Goal: Information Seeking & Learning: Learn about a topic

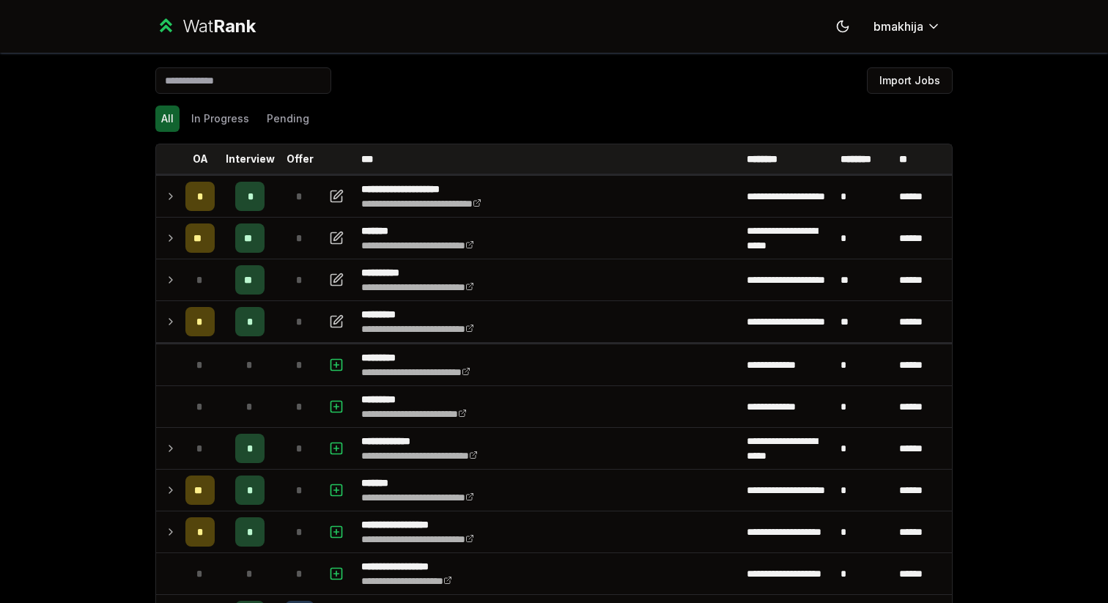
scroll to position [66, 0]
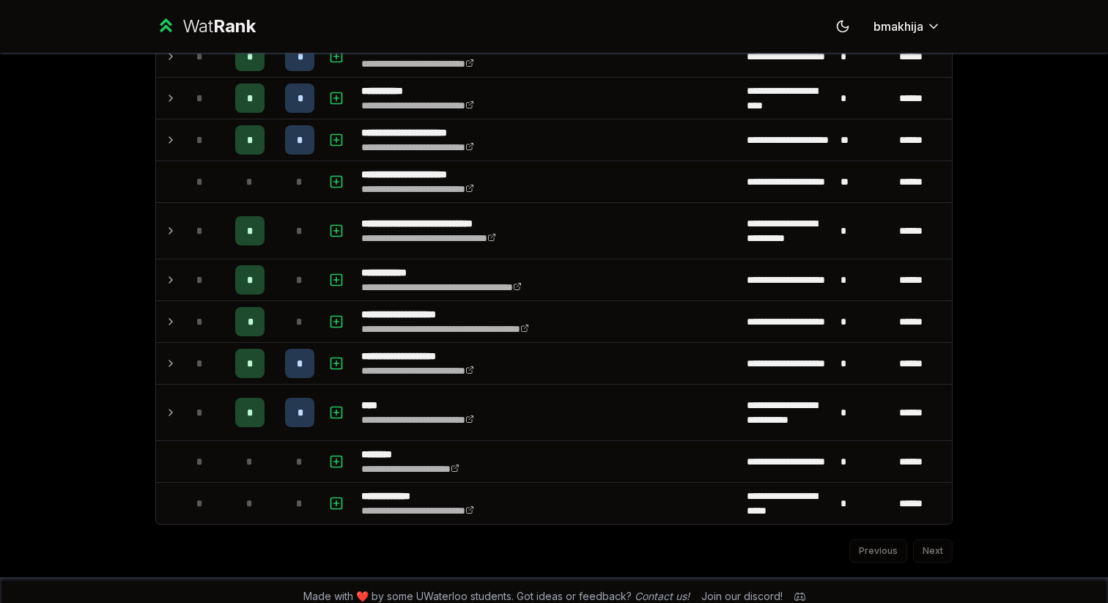
scroll to position [1797, 0]
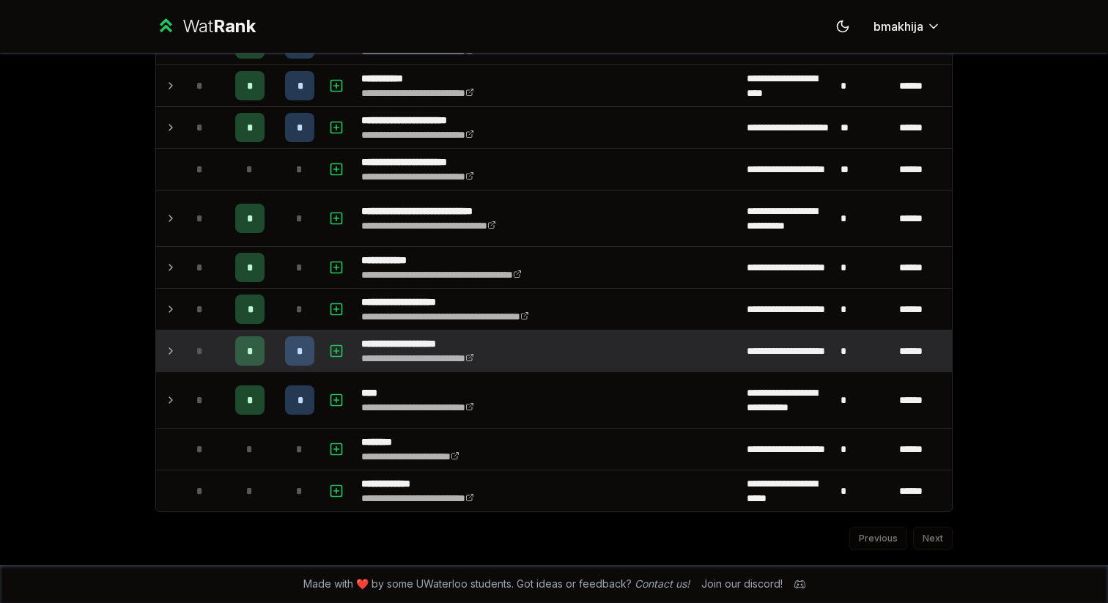
click at [171, 364] on td at bounding box center [167, 350] width 23 height 41
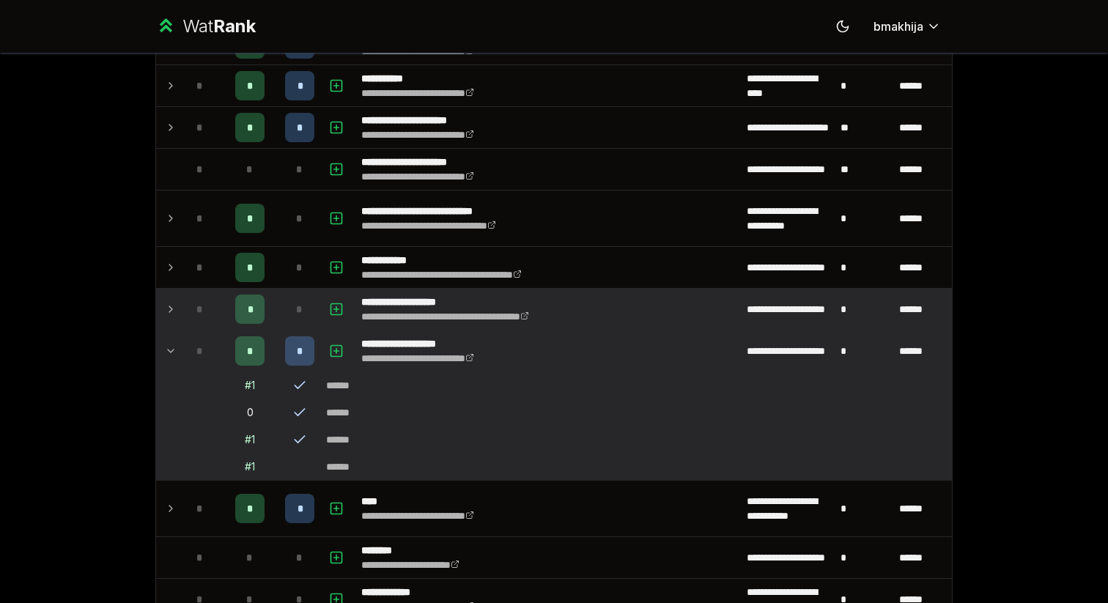
scroll to position [1804, 0]
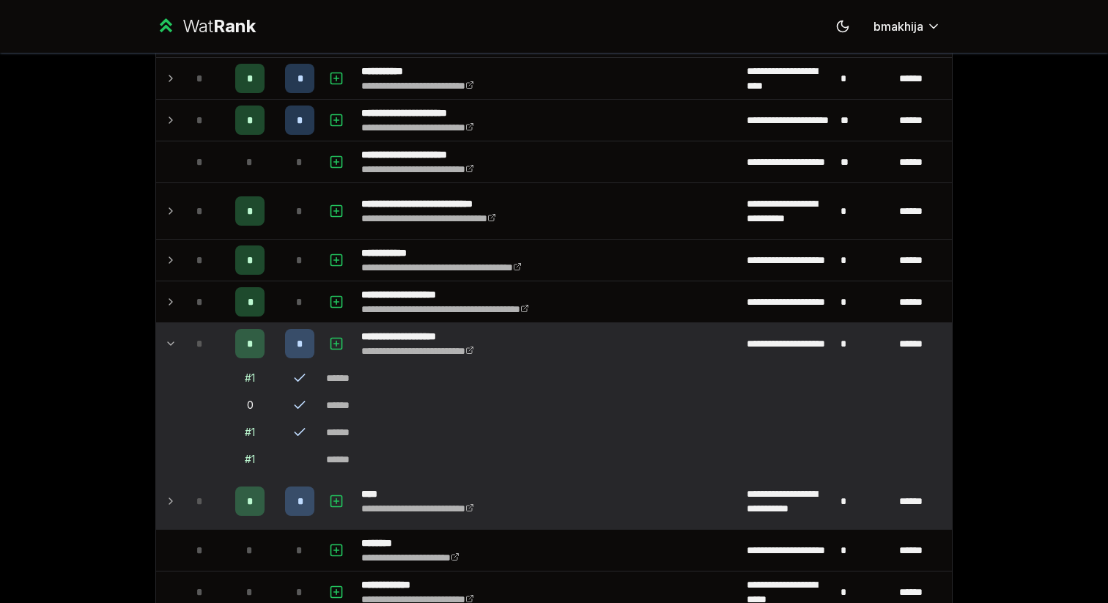
click at [175, 497] on icon at bounding box center [171, 501] width 12 height 18
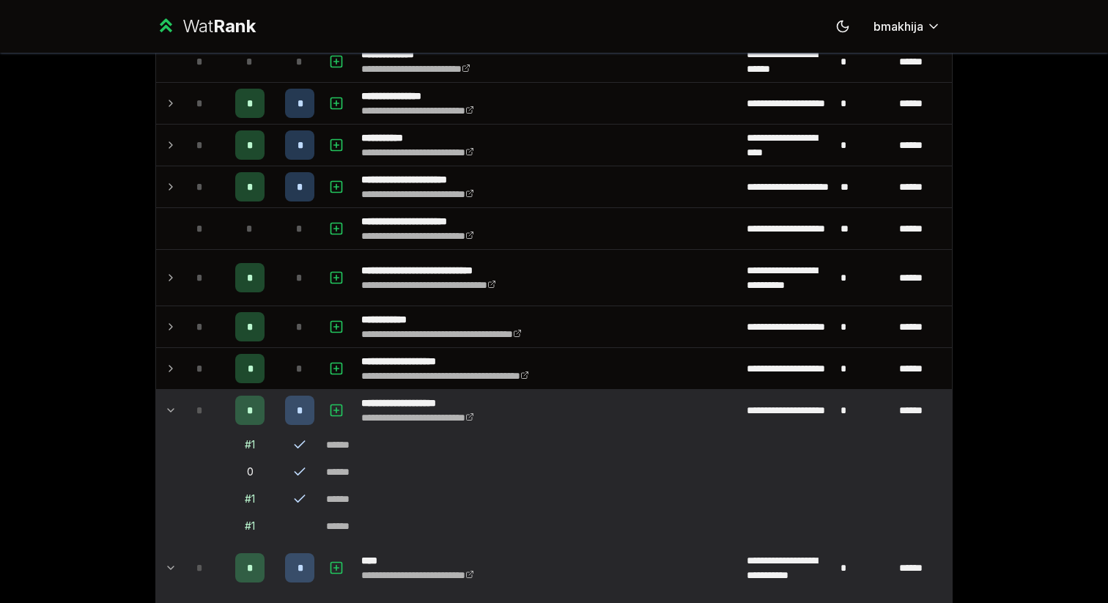
scroll to position [1737, 0]
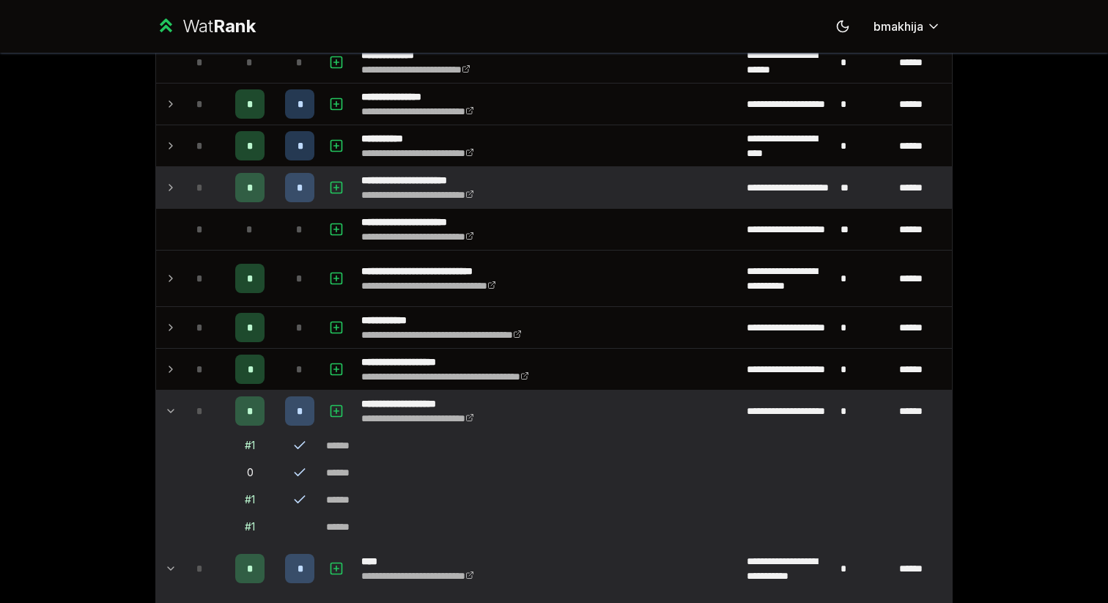
click at [188, 194] on div "*" at bounding box center [199, 187] width 29 height 29
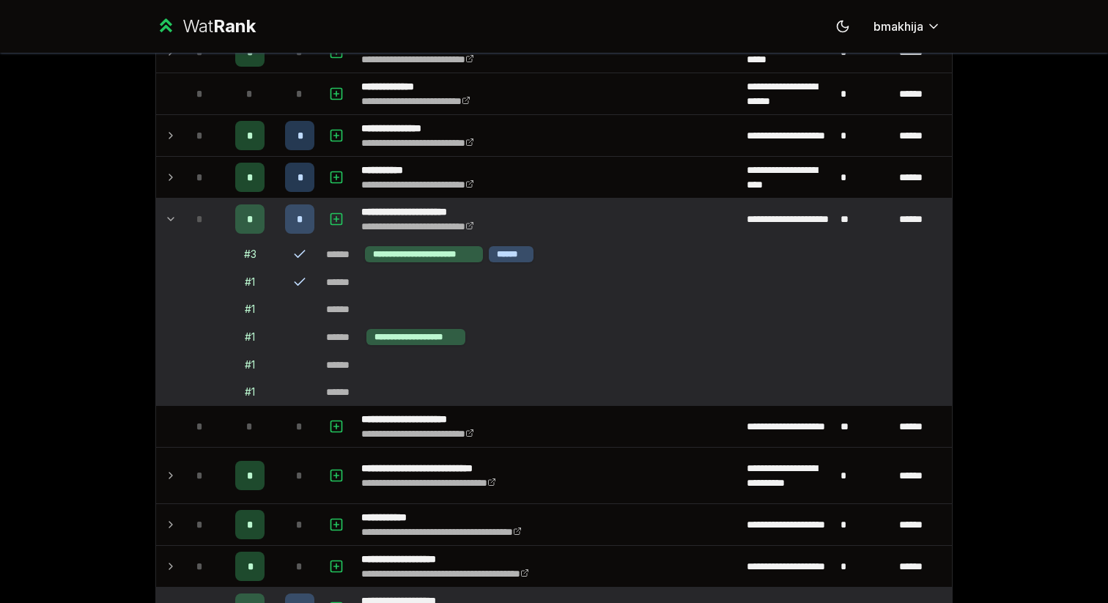
scroll to position [1703, 0]
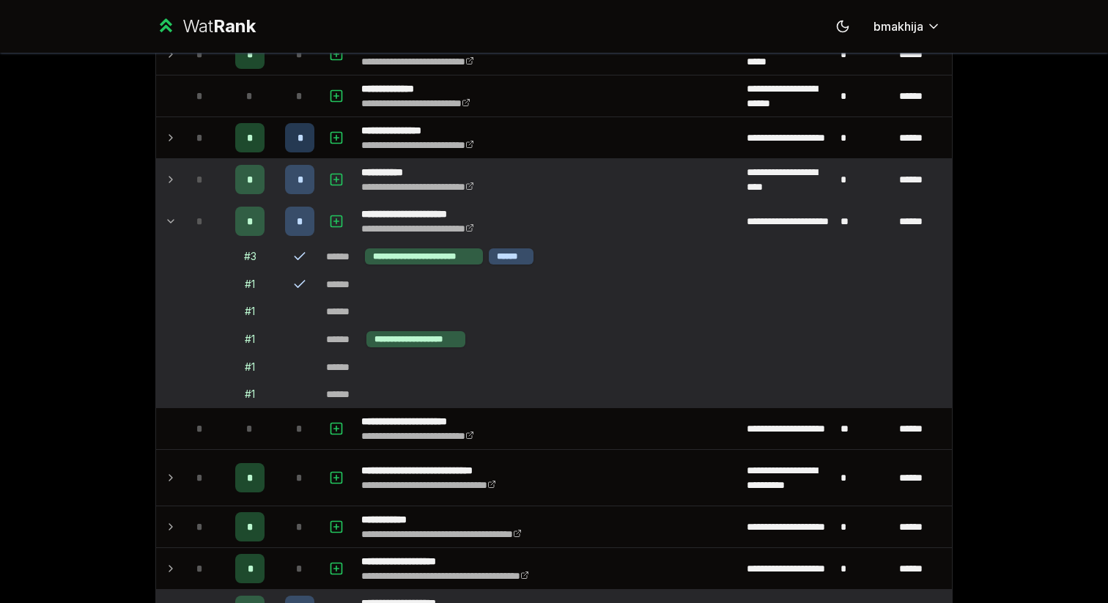
click at [183, 166] on td "*" at bounding box center [199, 179] width 41 height 41
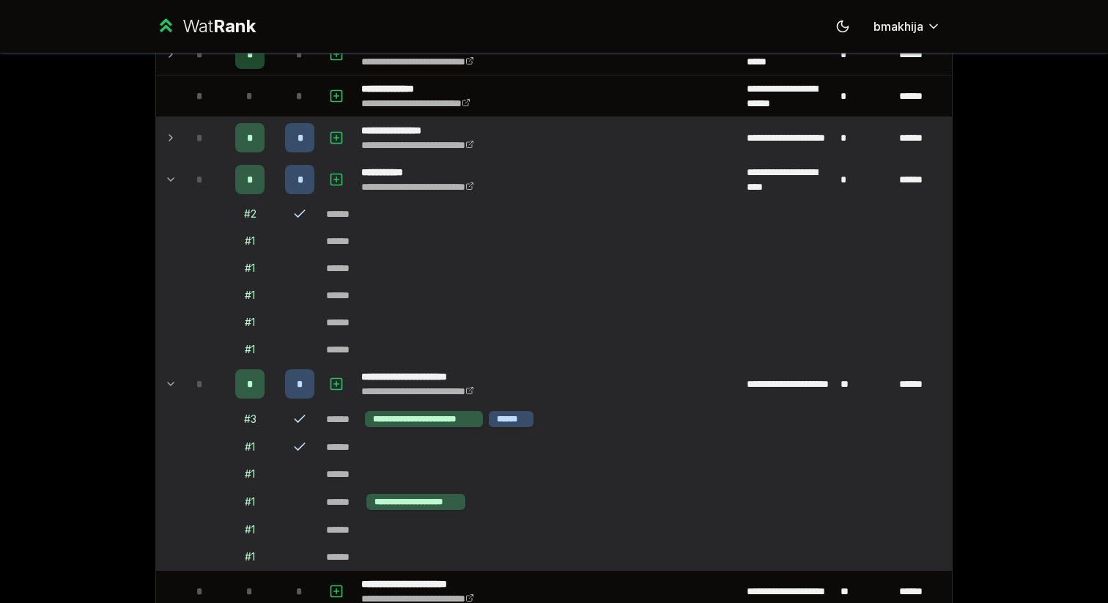
click at [191, 147] on div "*" at bounding box center [199, 137] width 29 height 29
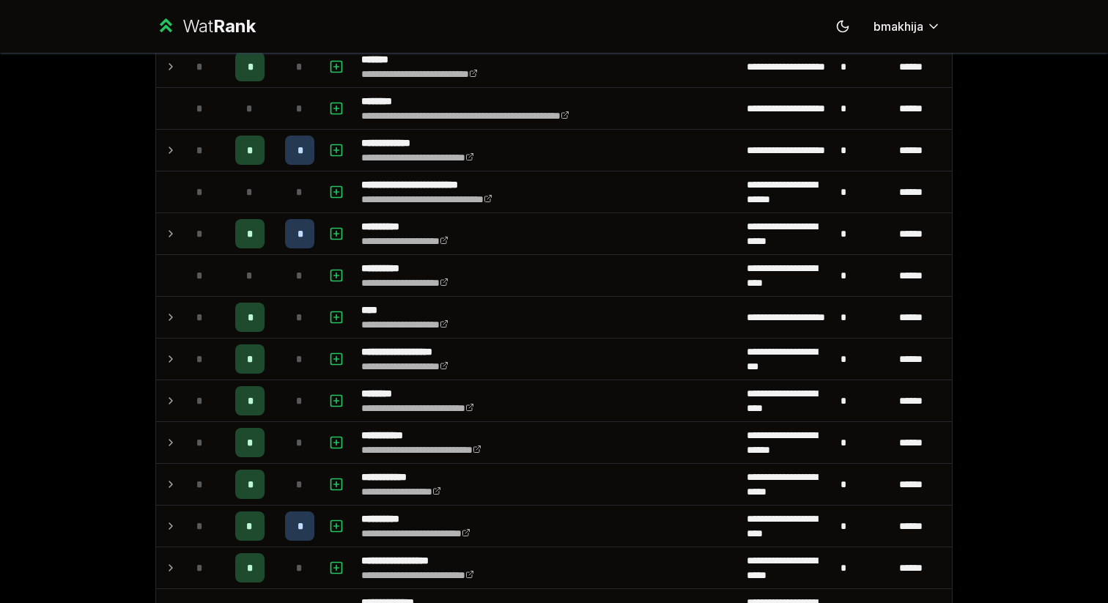
scroll to position [1089, 0]
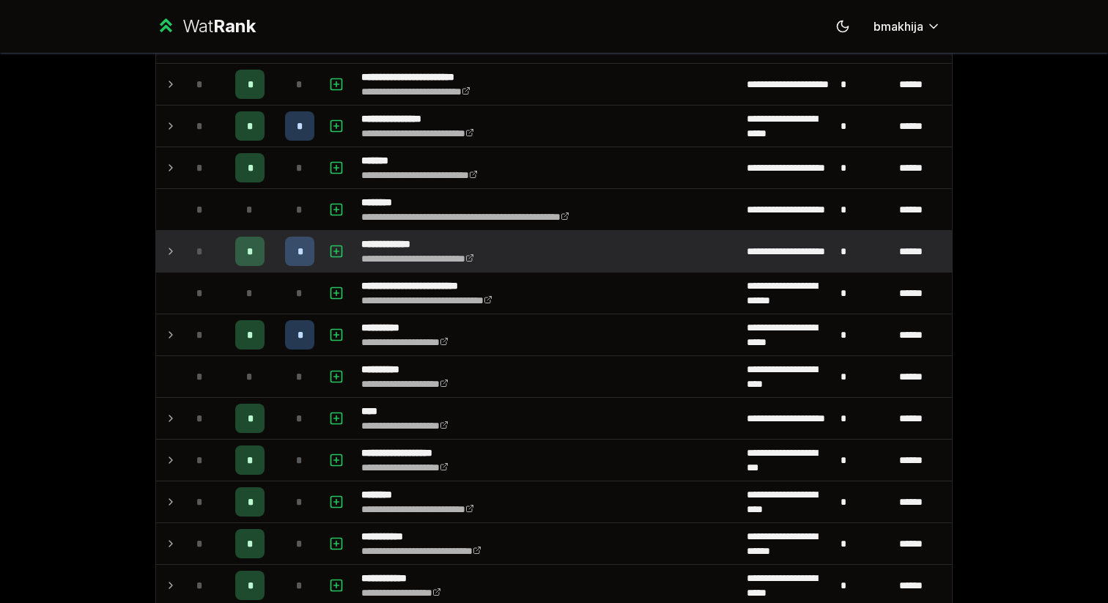
click at [193, 245] on div "*" at bounding box center [199, 251] width 29 height 29
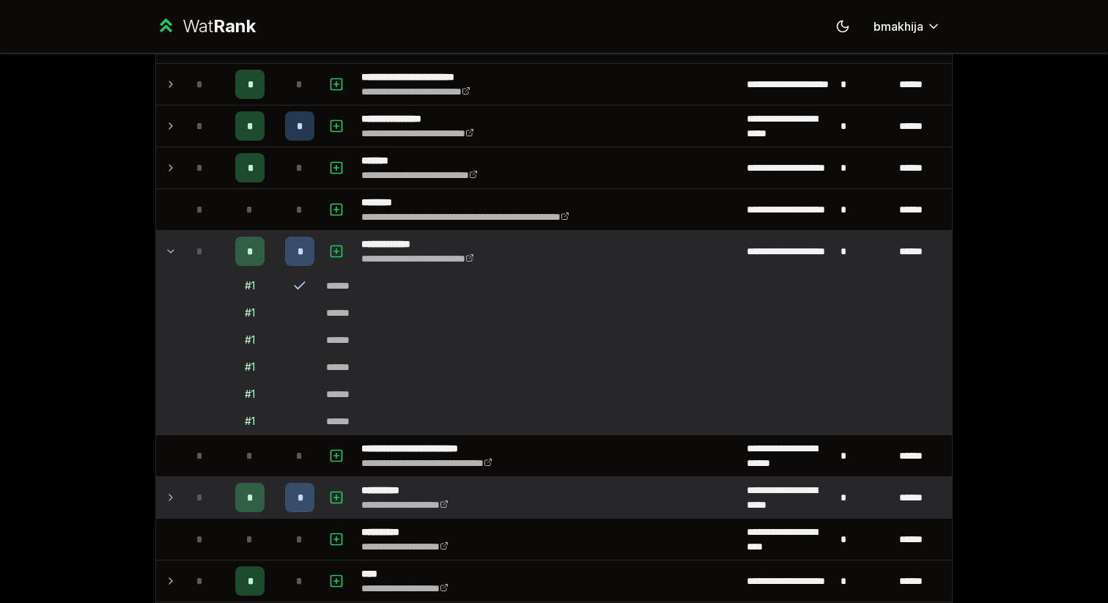
click at [213, 482] on td "*" at bounding box center [199, 497] width 41 height 41
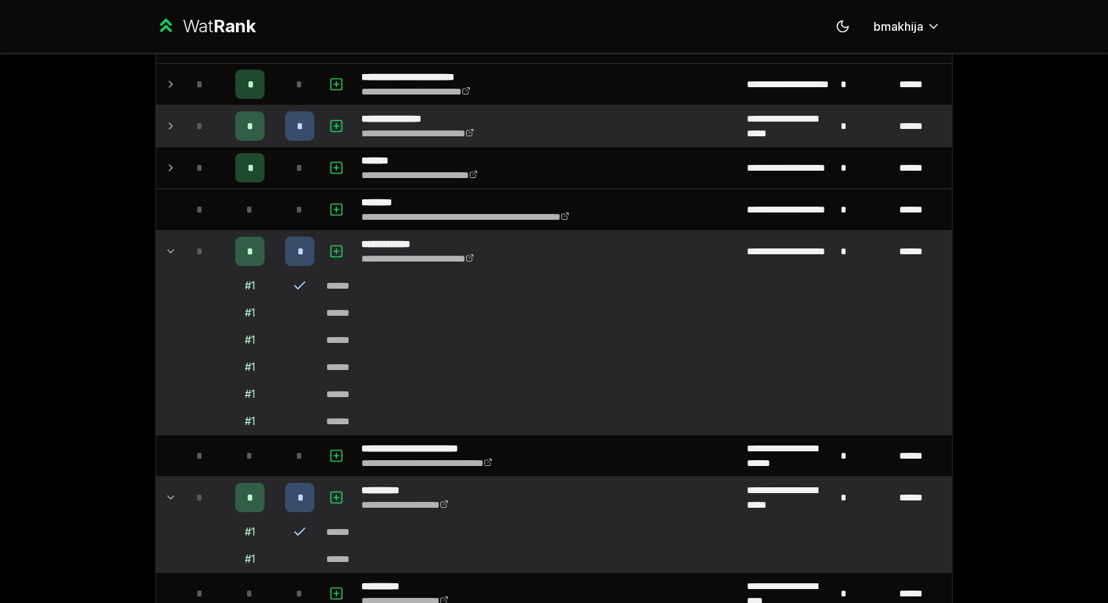
click at [220, 119] on td "*" at bounding box center [249, 125] width 59 height 41
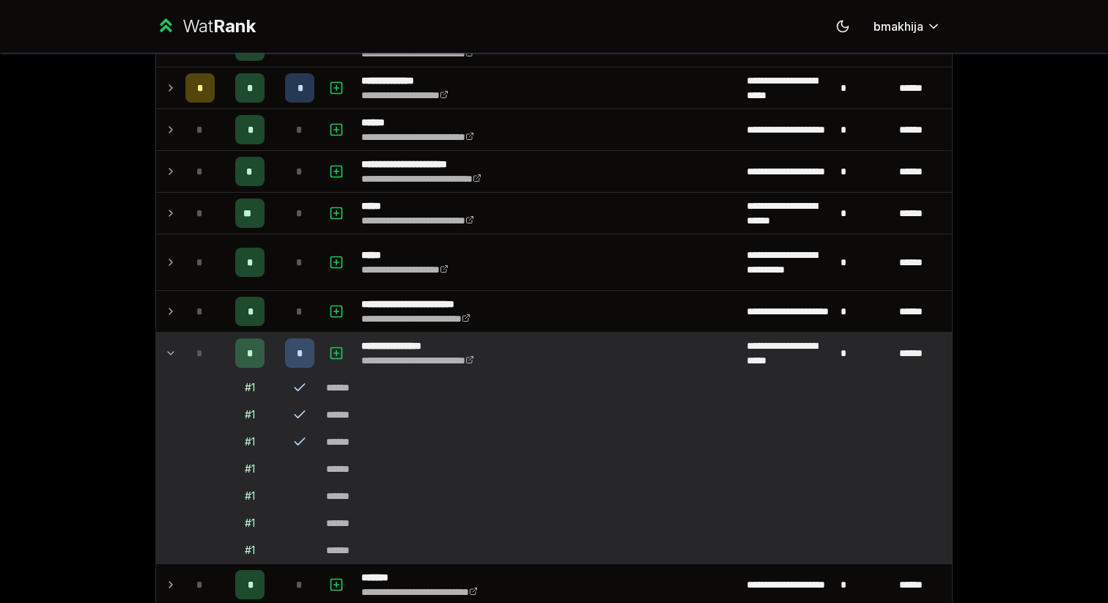
scroll to position [732, 0]
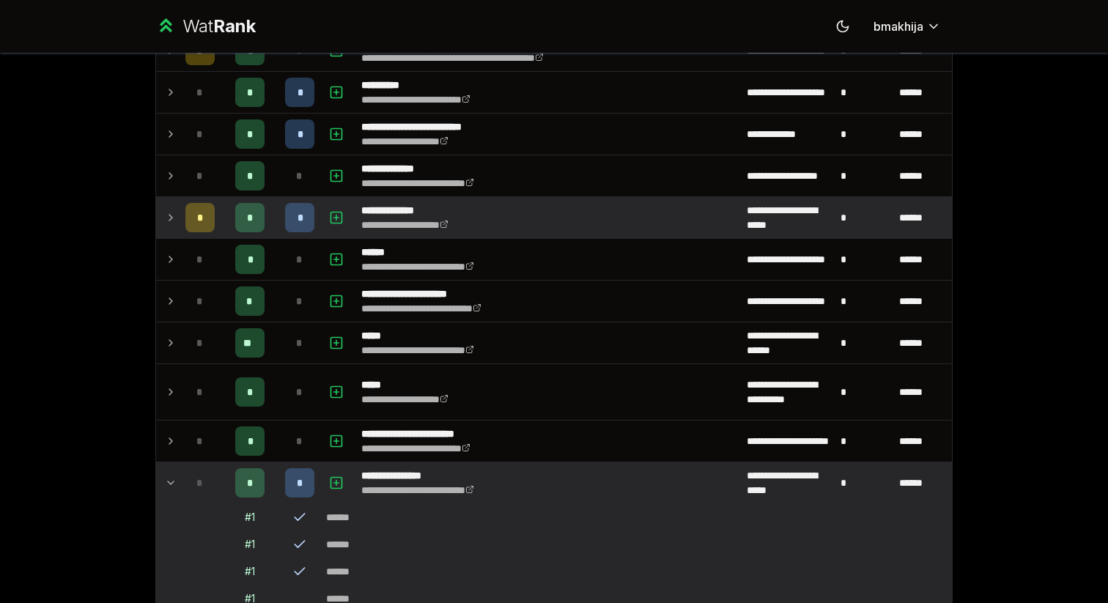
click at [213, 212] on div "*" at bounding box center [199, 217] width 29 height 29
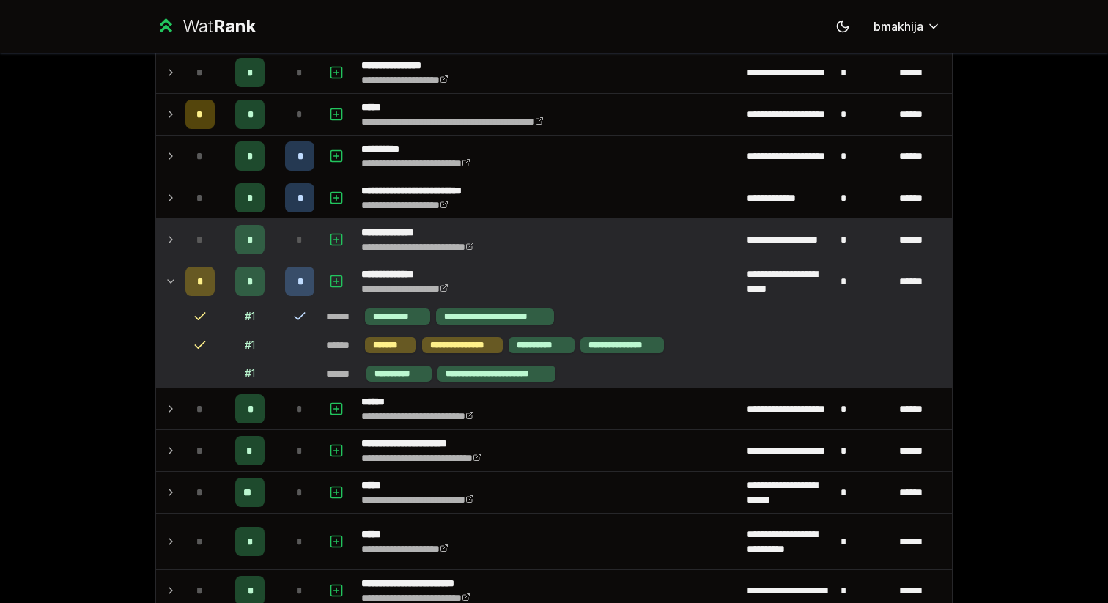
scroll to position [665, 0]
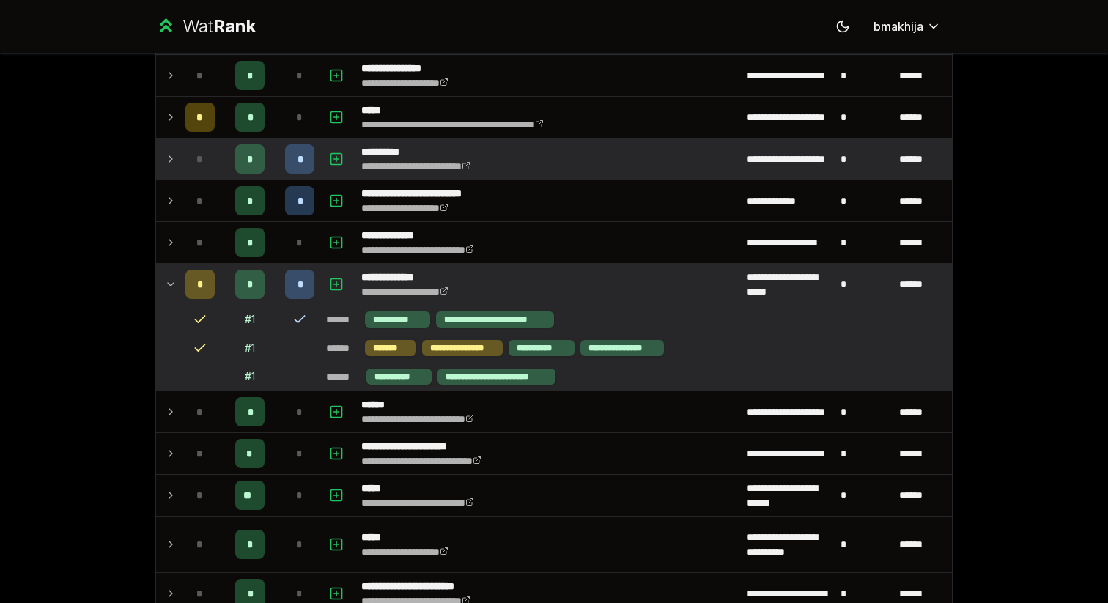
click at [217, 149] on td "*" at bounding box center [199, 158] width 41 height 41
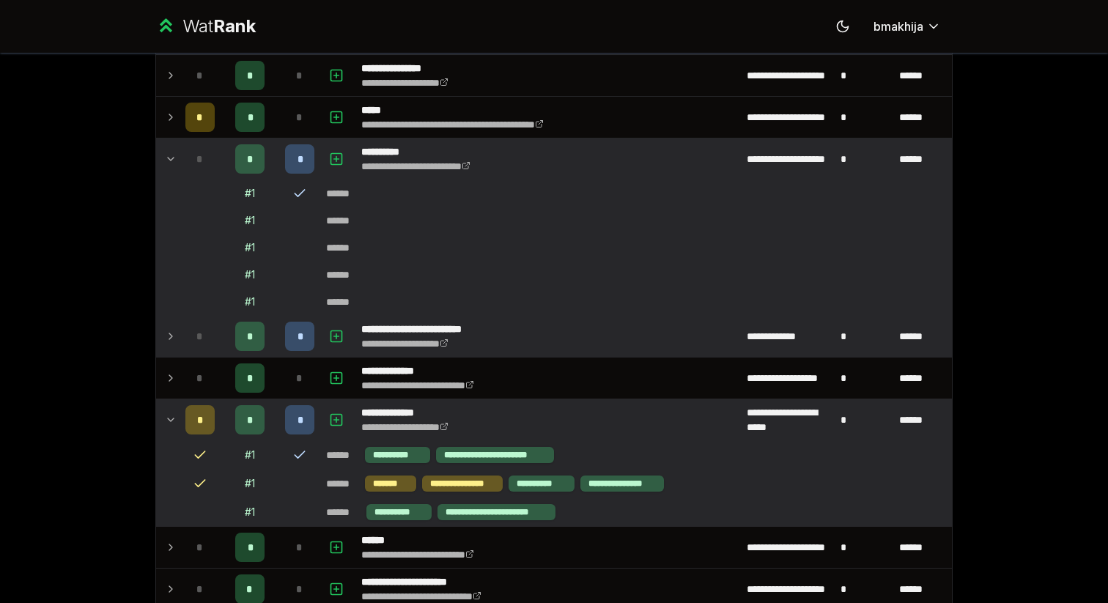
click at [245, 339] on div "*" at bounding box center [249, 336] width 29 height 29
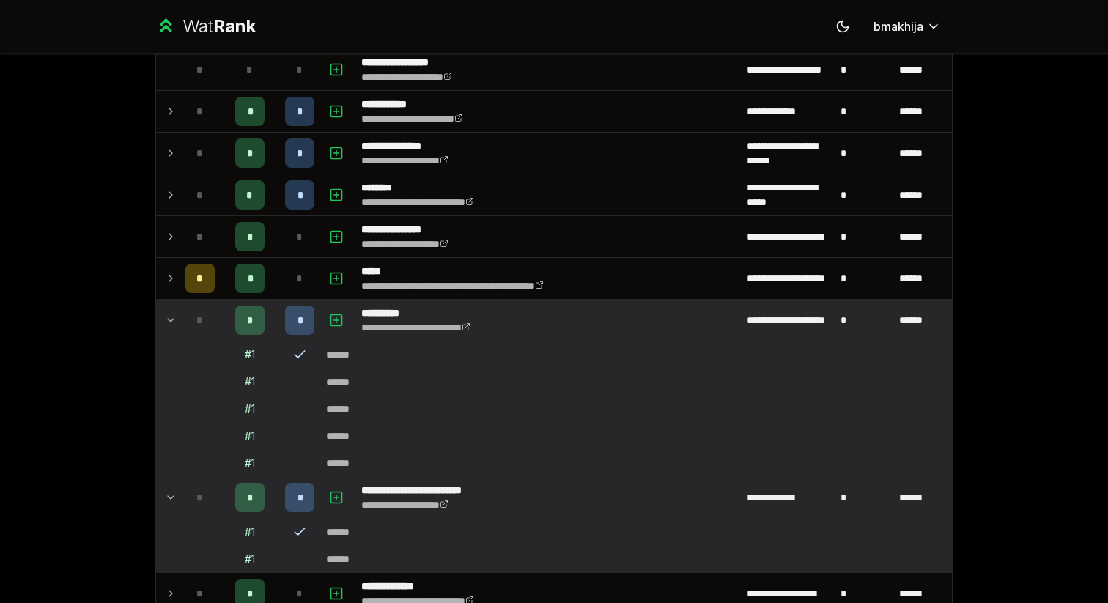
scroll to position [486, 0]
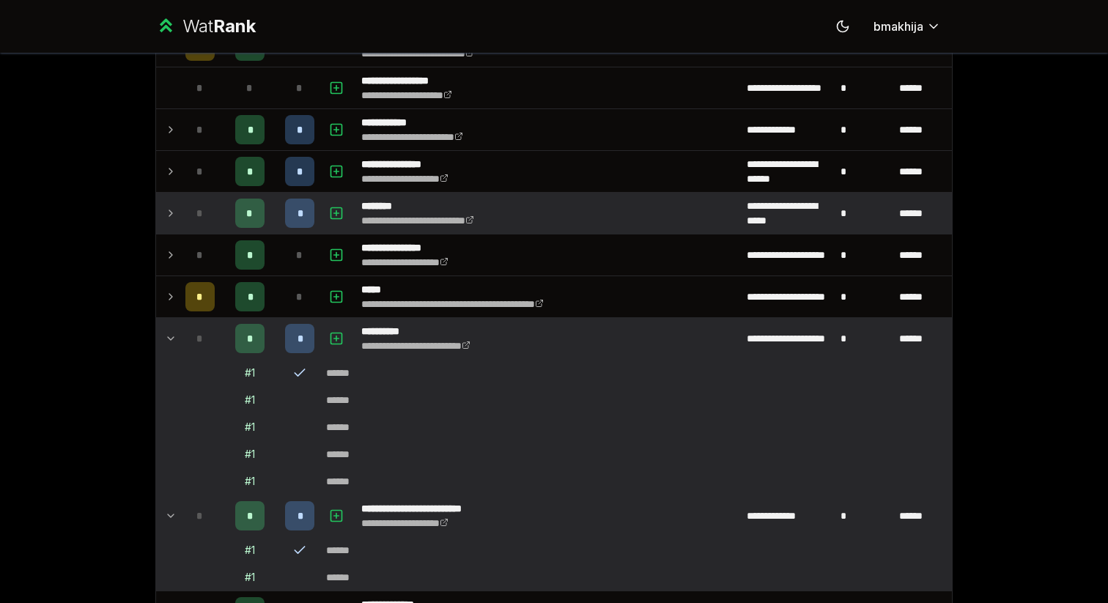
click at [274, 218] on td "*" at bounding box center [249, 213] width 59 height 41
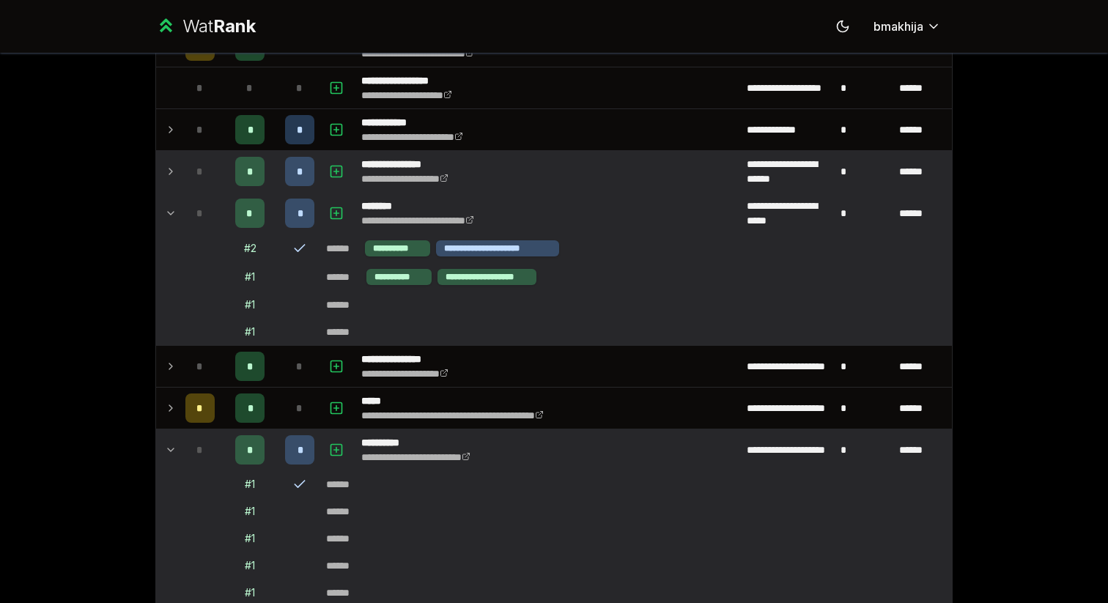
click at [280, 166] on td "*" at bounding box center [299, 171] width 41 height 41
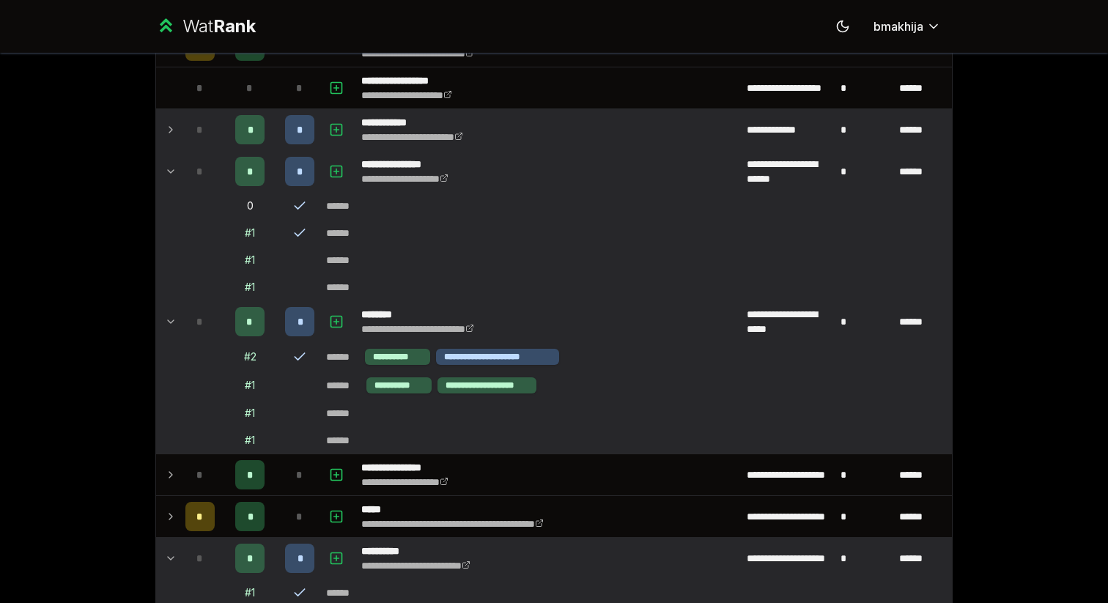
click at [281, 124] on td "*" at bounding box center [299, 129] width 41 height 41
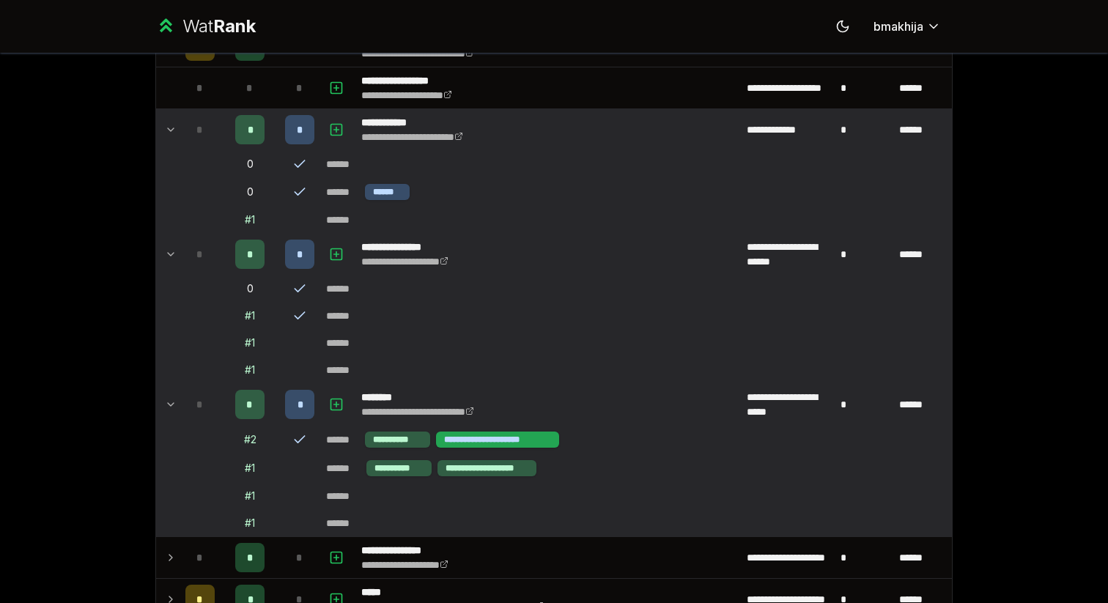
click at [542, 445] on div "**********" at bounding box center [497, 439] width 123 height 16
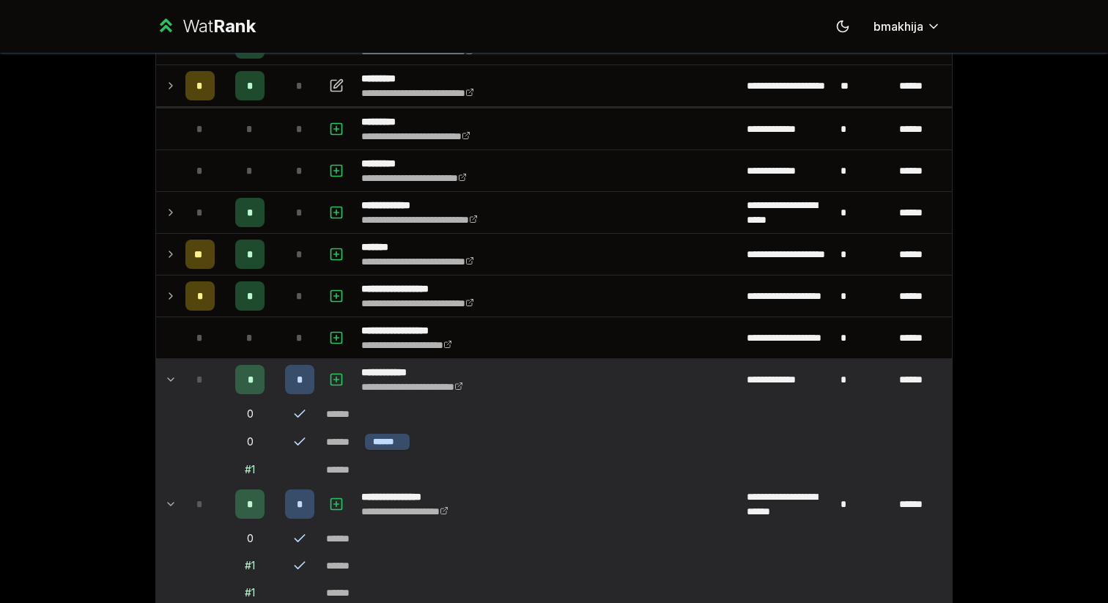
scroll to position [234, 0]
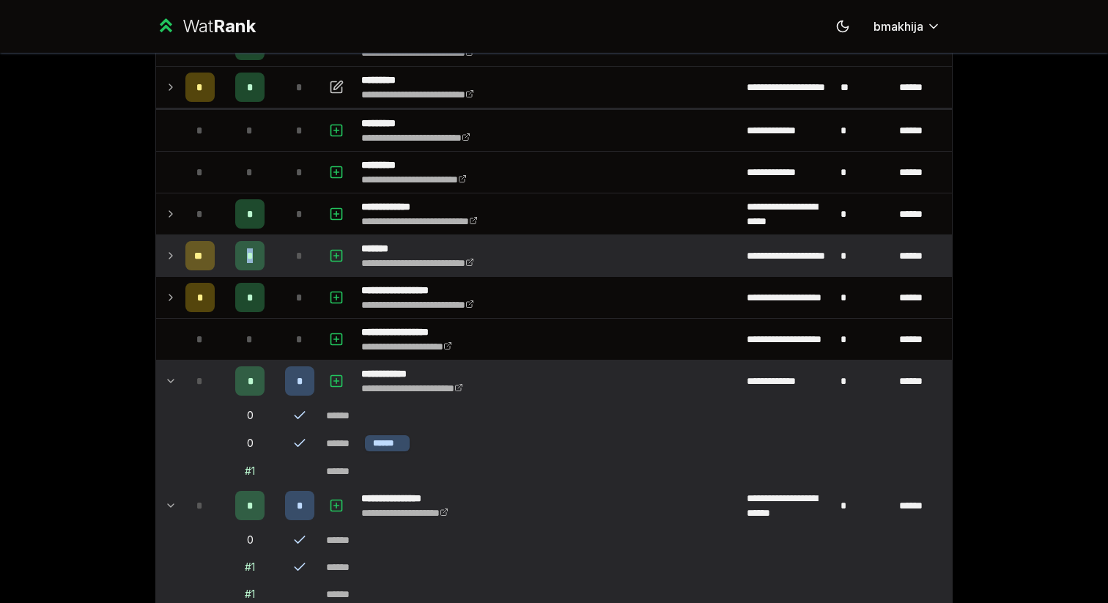
click at [250, 257] on span "*" at bounding box center [250, 255] width 7 height 15
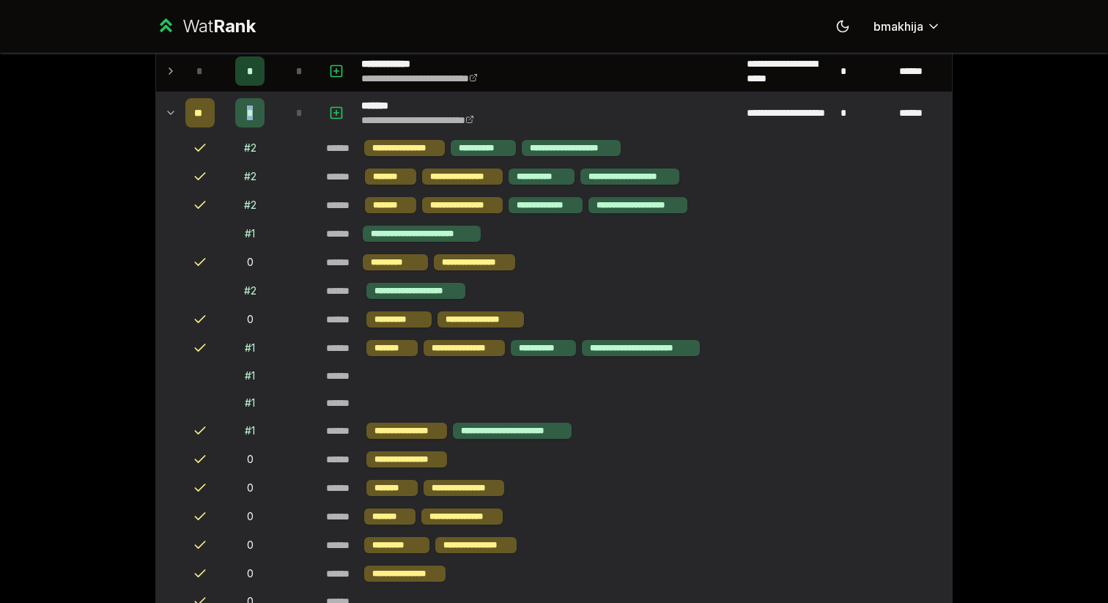
scroll to position [195, 0]
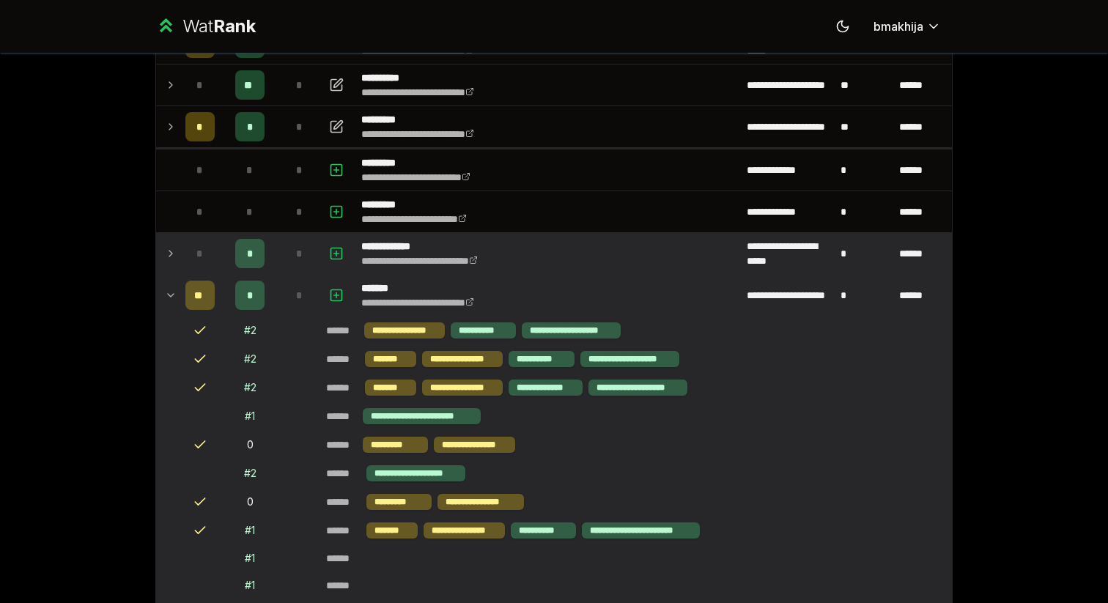
click at [308, 253] on div "*" at bounding box center [299, 253] width 29 height 29
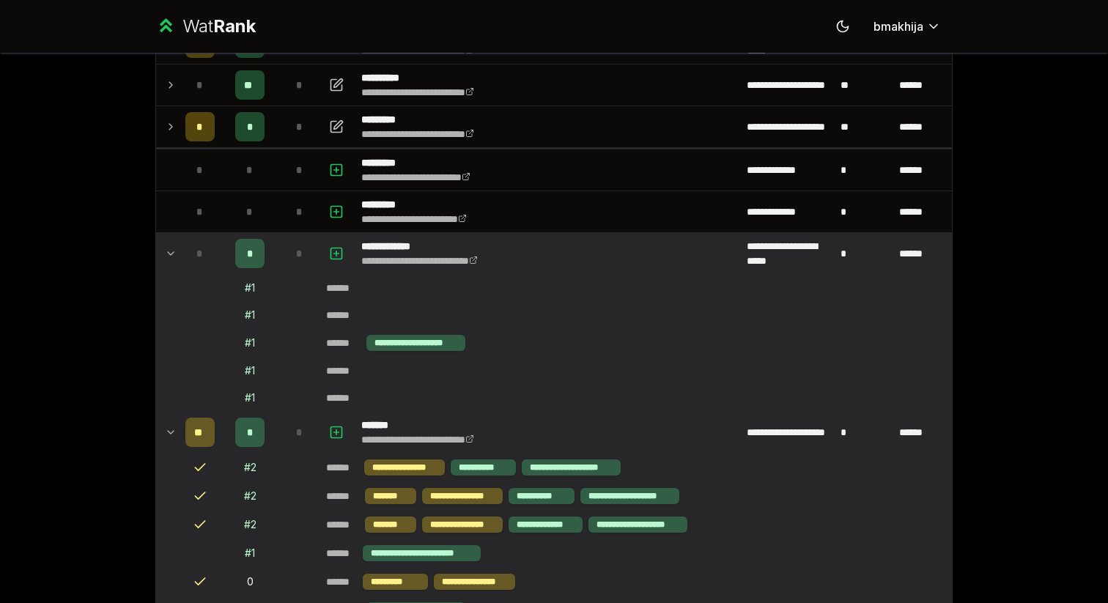
scroll to position [0, 0]
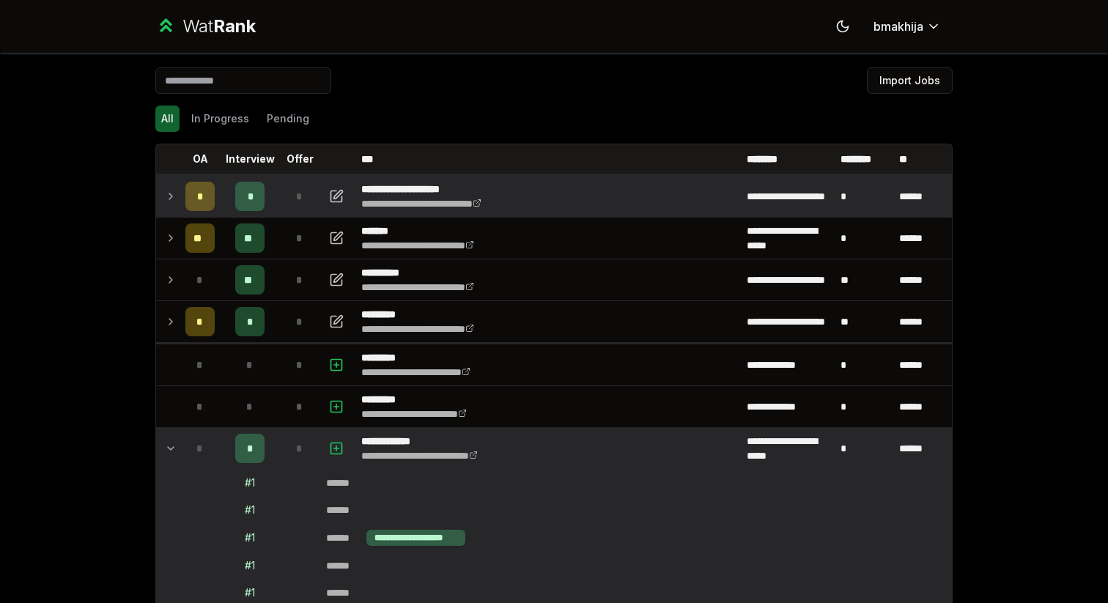
click at [297, 215] on td "*" at bounding box center [299, 196] width 41 height 41
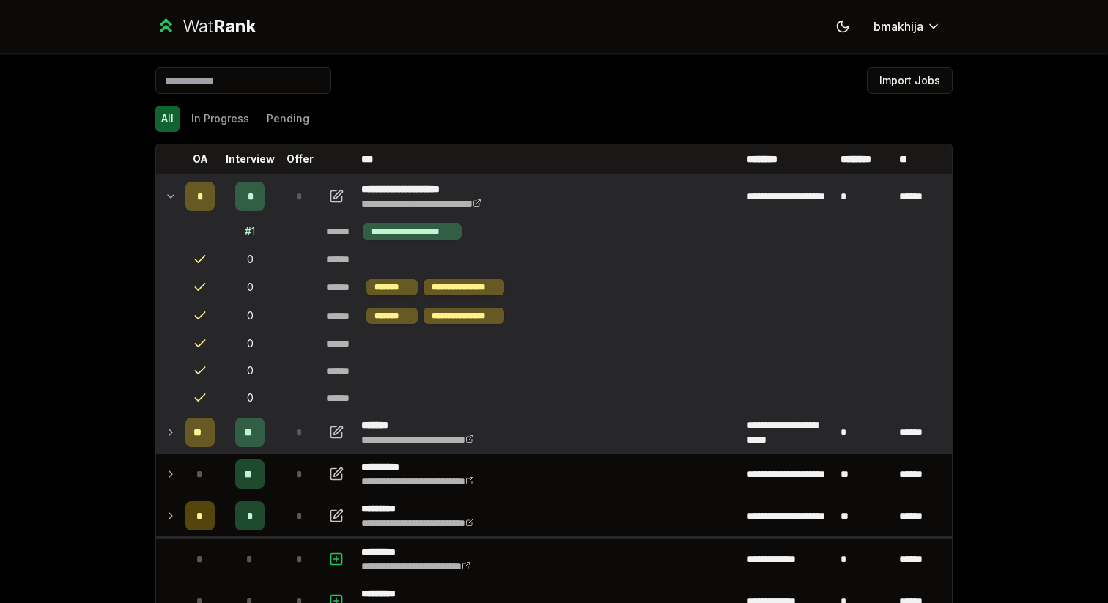
click at [273, 438] on td "**" at bounding box center [249, 432] width 59 height 41
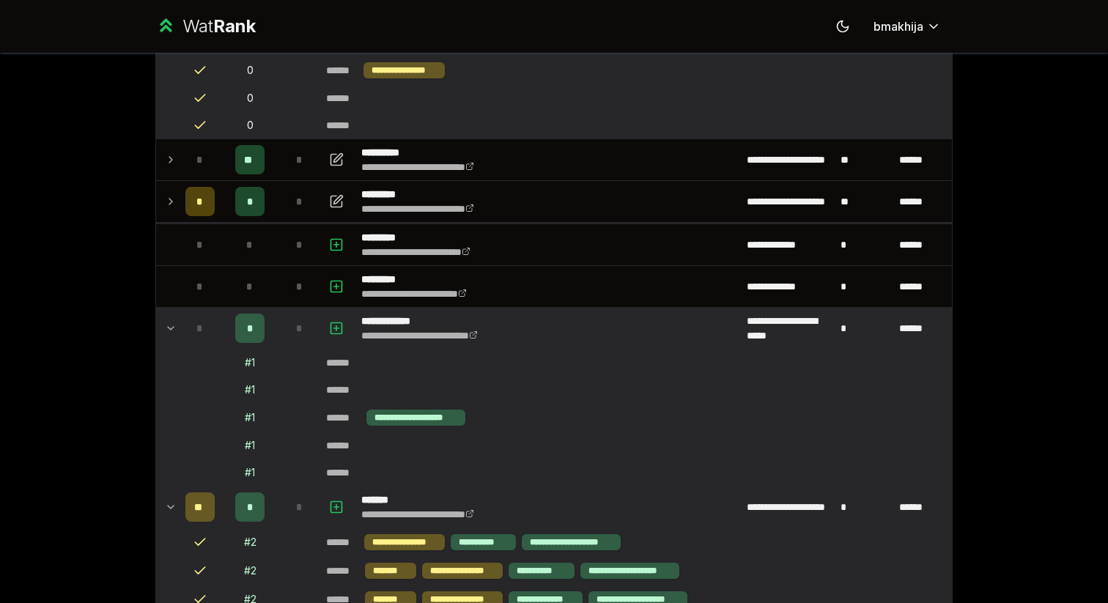
scroll to position [1277, 0]
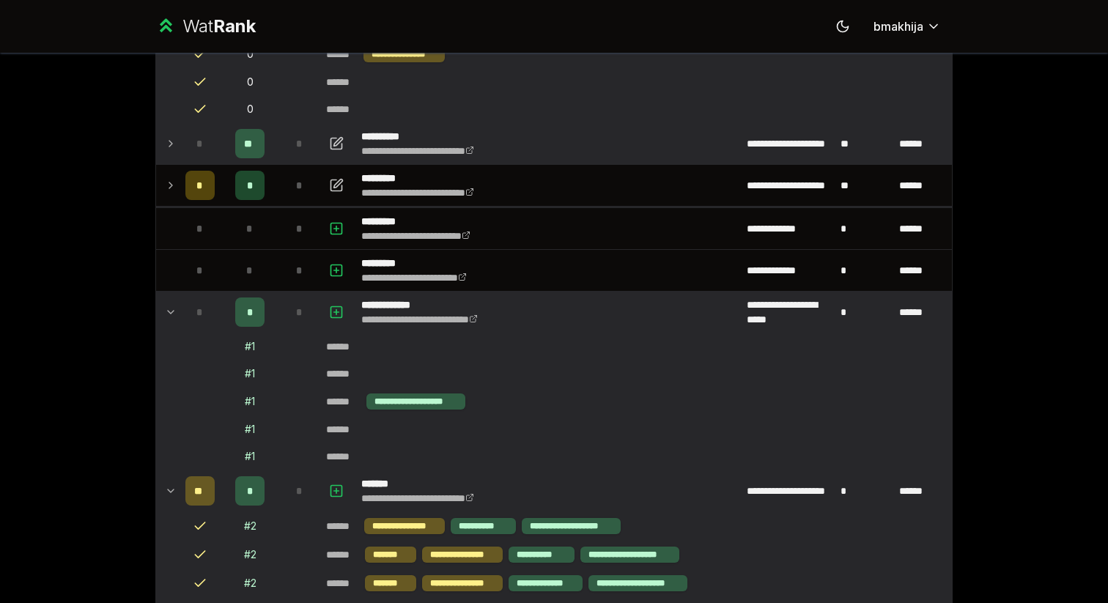
click at [196, 143] on span "*" at bounding box center [199, 143] width 7 height 15
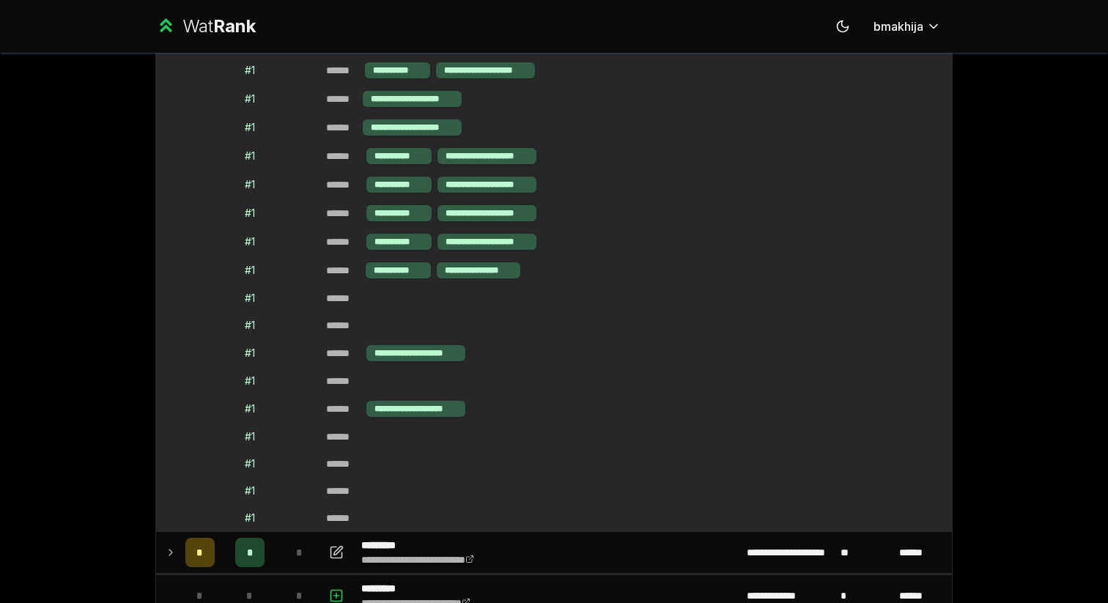
scroll to position [1444, 0]
